Goal: Navigation & Orientation: Go to known website

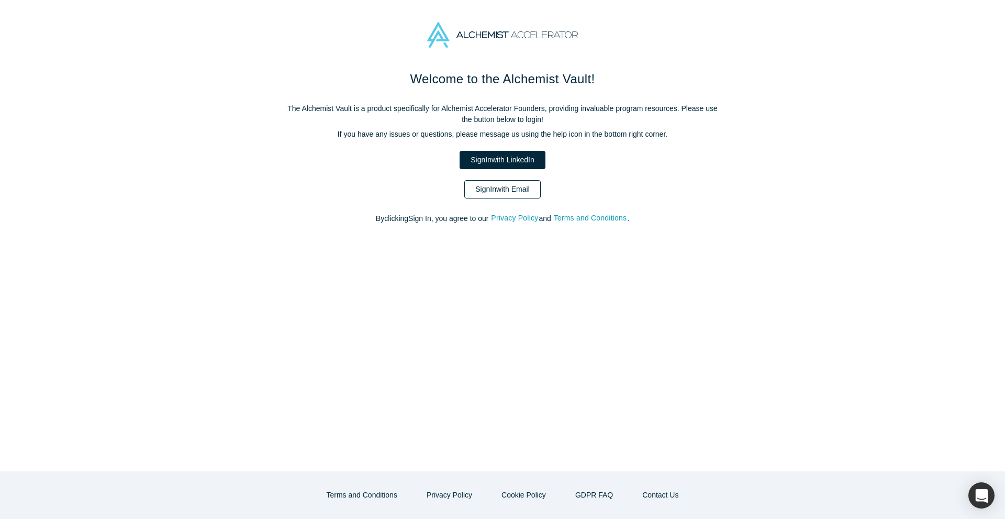
click at [509, 186] on link "Sign In with Email" at bounding box center [502, 189] width 76 height 18
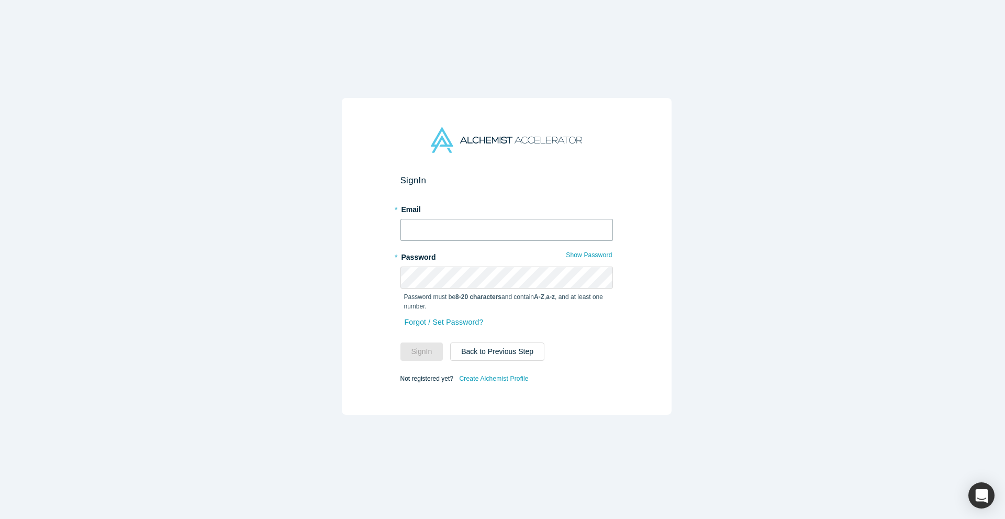
type input "[EMAIL_ADDRESS][DOMAIN_NAME]"
click at [465, 228] on input "[EMAIL_ADDRESS][DOMAIN_NAME]" at bounding box center [506, 230] width 213 height 22
click at [617, 181] on div "Sign In * Email [EMAIL_ADDRESS][DOMAIN_NAME] * Password Show Password Password …" at bounding box center [507, 256] width 330 height 317
